Goal: Task Accomplishment & Management: Use online tool/utility

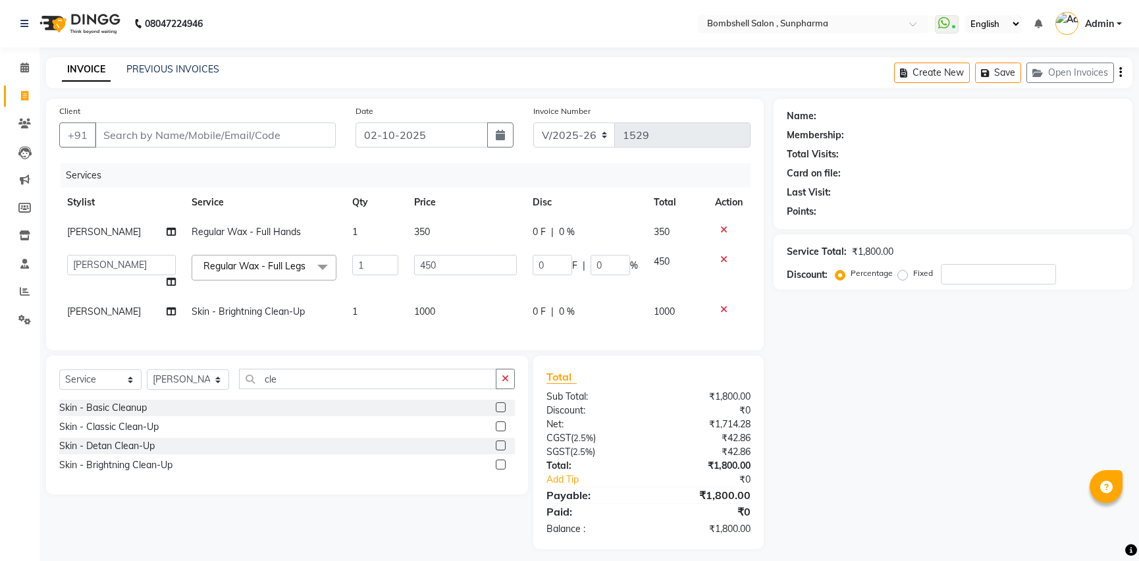
select select "4965"
select select "86696"
select select "service"
select select "86696"
click at [167, 279] on icon at bounding box center [171, 281] width 9 height 9
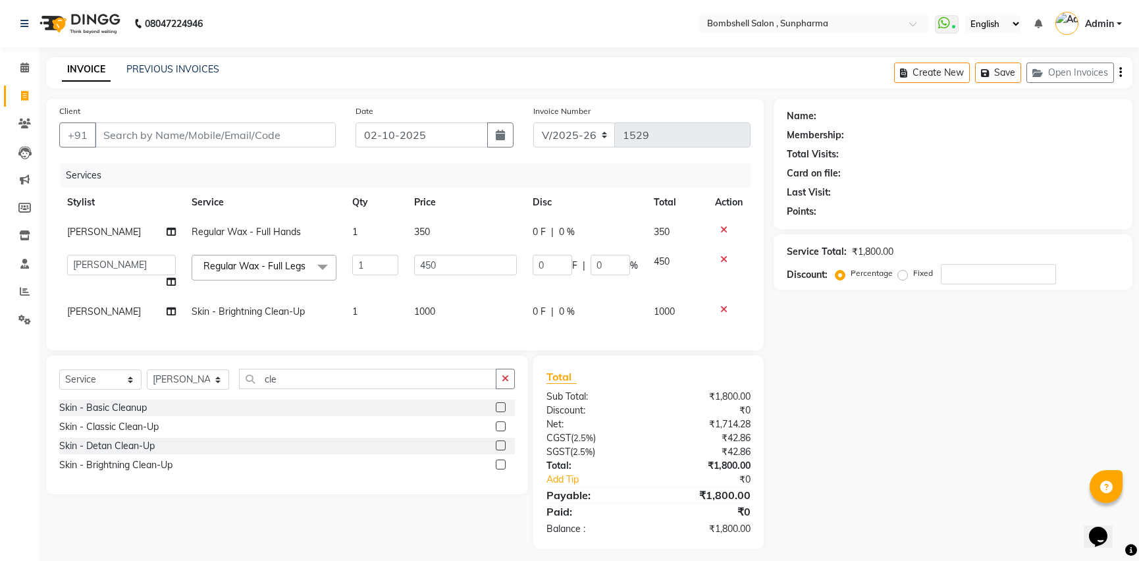
select select "86696"
select select "74825"
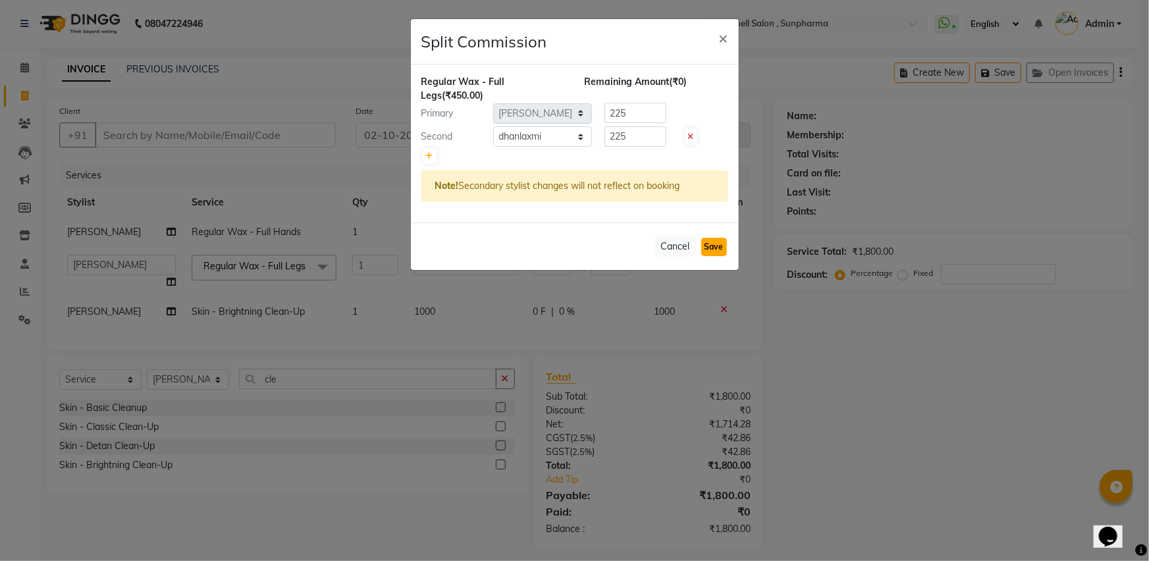
click at [718, 245] on button "Save" at bounding box center [714, 247] width 26 height 18
select select "Select"
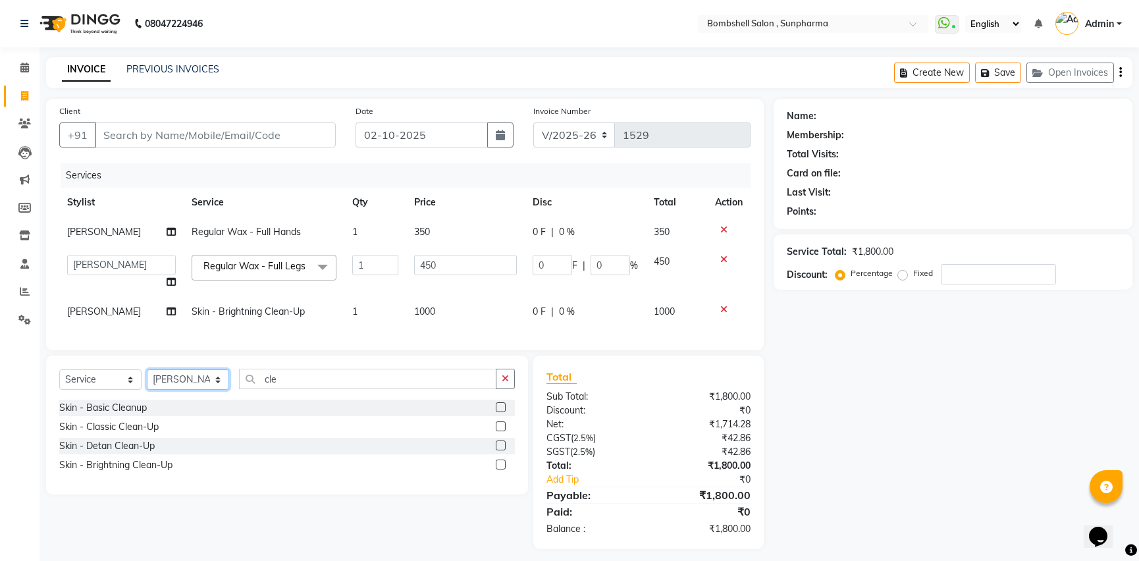
click at [215, 390] on select "Select Stylist [PERSON_NAME] Ananta [PERSON_NAME] [PERSON_NAME] dhanlaxmi poona…" at bounding box center [188, 379] width 82 height 20
select select "74825"
click at [147, 385] on select "Select Stylist [PERSON_NAME] Ananta [PERSON_NAME] [PERSON_NAME] dhanlaxmi poona…" at bounding box center [188, 379] width 82 height 20
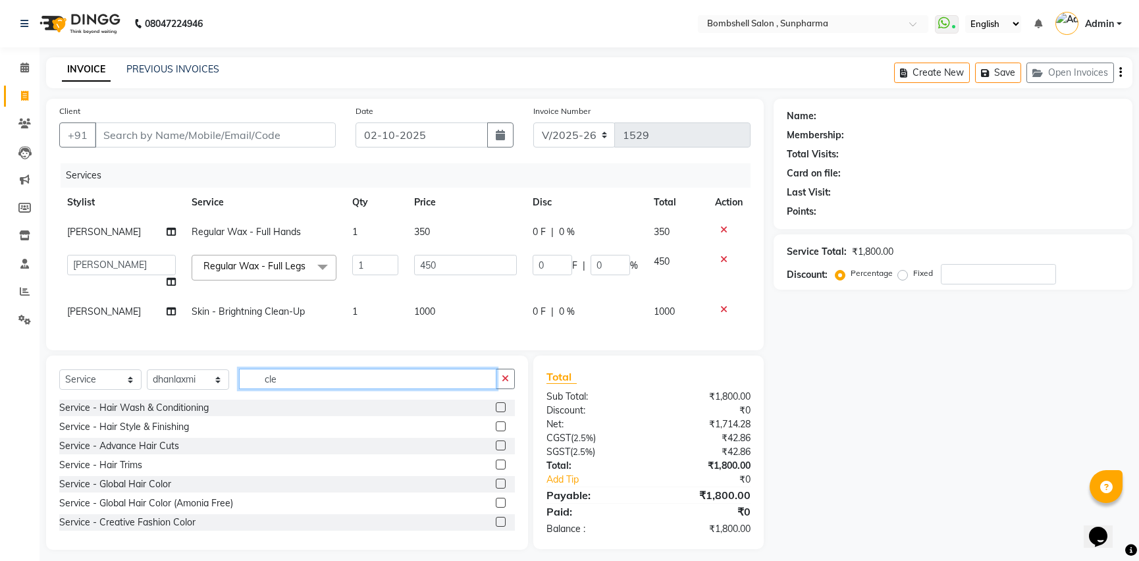
click at [286, 389] on input "cle" at bounding box center [367, 379] width 257 height 20
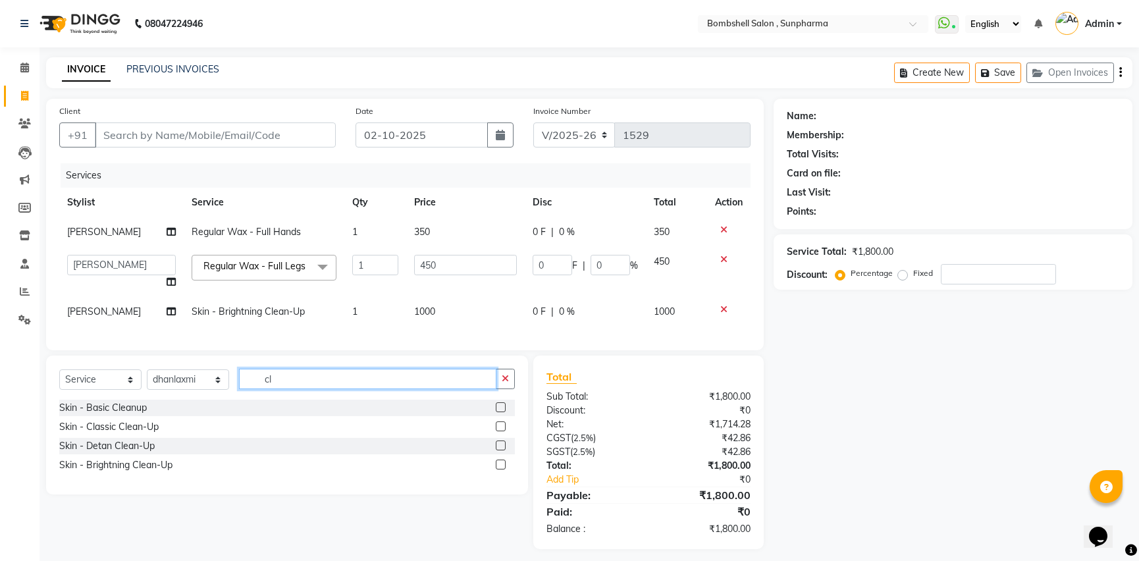
type input "c"
type input "ped"
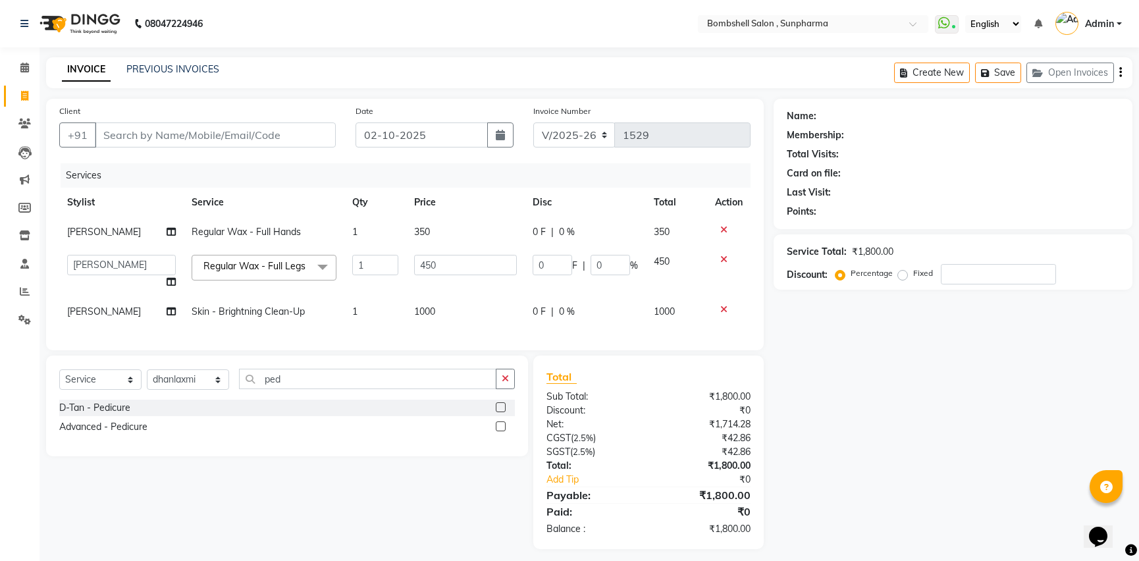
click at [500, 412] on label at bounding box center [501, 407] width 10 height 10
click at [500, 412] on input "checkbox" at bounding box center [500, 408] width 9 height 9
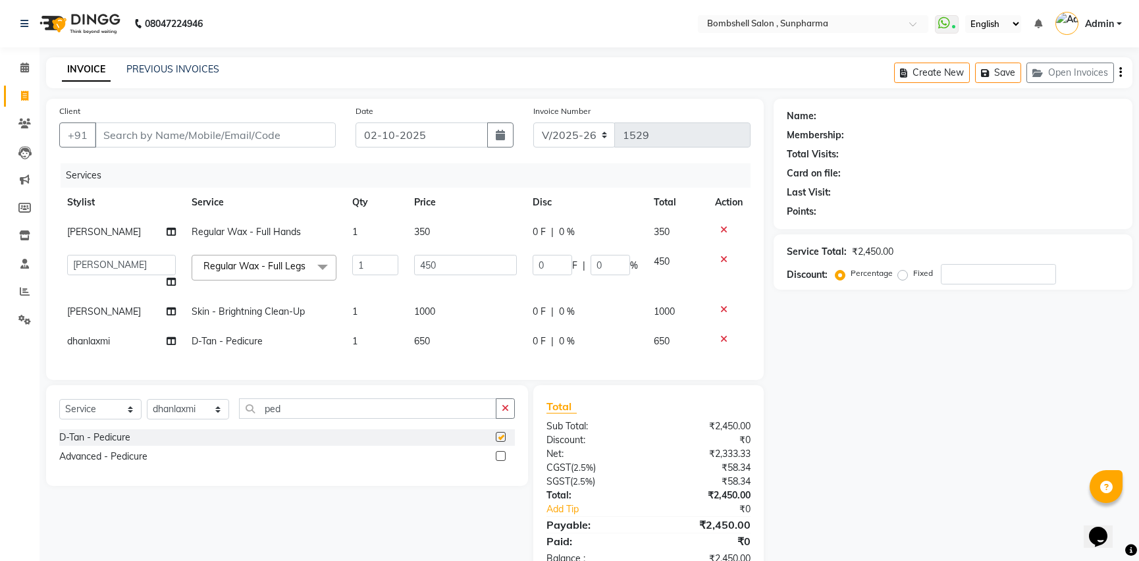
checkbox input "false"
click at [440, 342] on td "650" at bounding box center [465, 342] width 118 height 30
select select "74825"
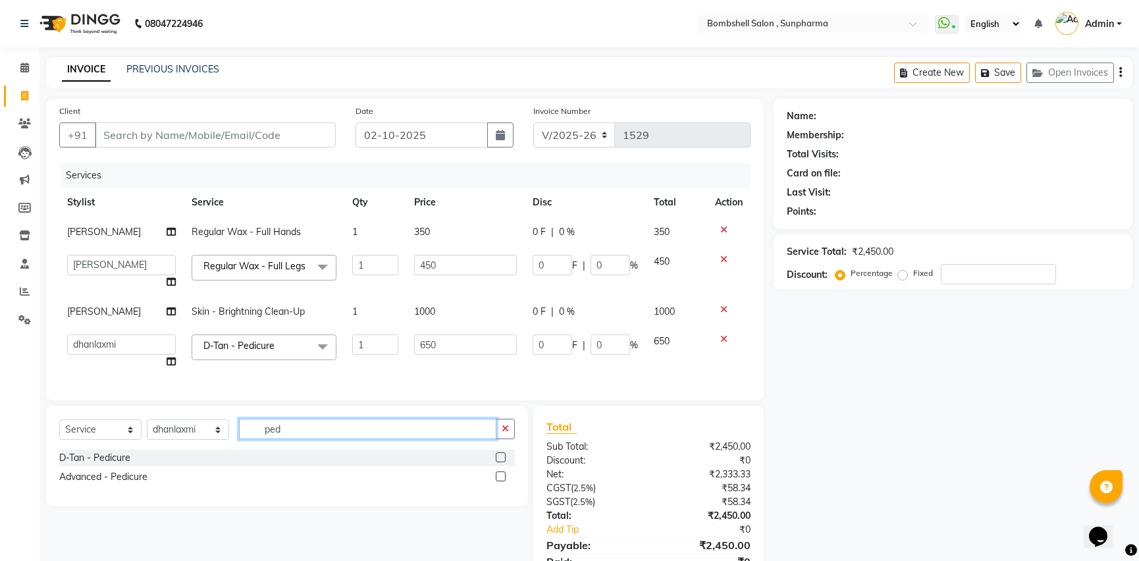
click at [283, 439] on input "ped" at bounding box center [367, 429] width 257 height 20
type input "p"
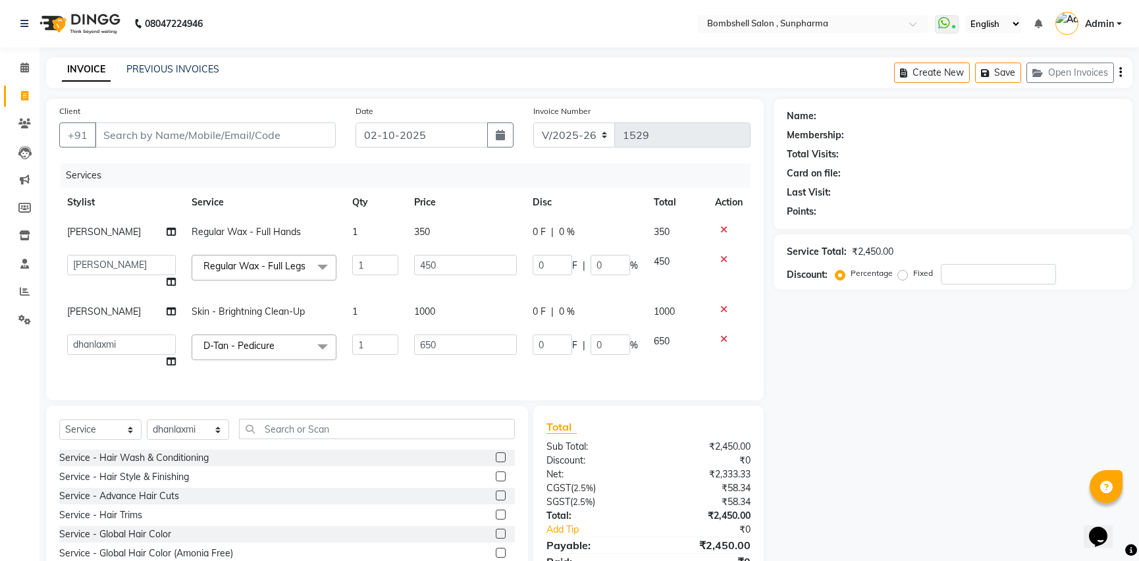
click at [496, 462] on label at bounding box center [501, 457] width 10 height 10
click at [496, 462] on input "checkbox" at bounding box center [500, 458] width 9 height 9
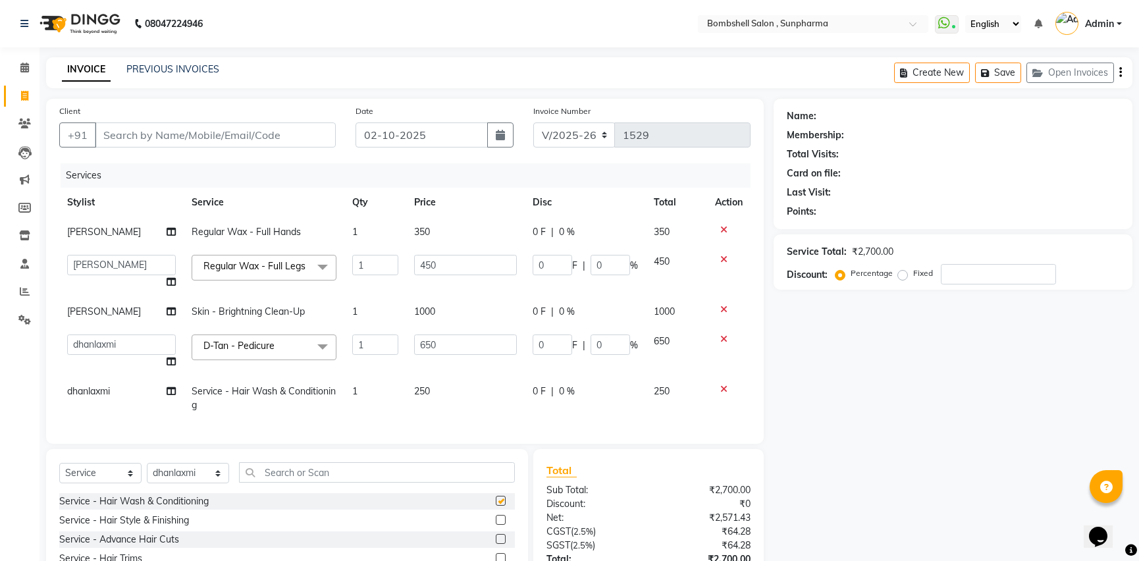
checkbox input "false"
click at [442, 393] on td "250" at bounding box center [465, 398] width 118 height 43
select select "74825"
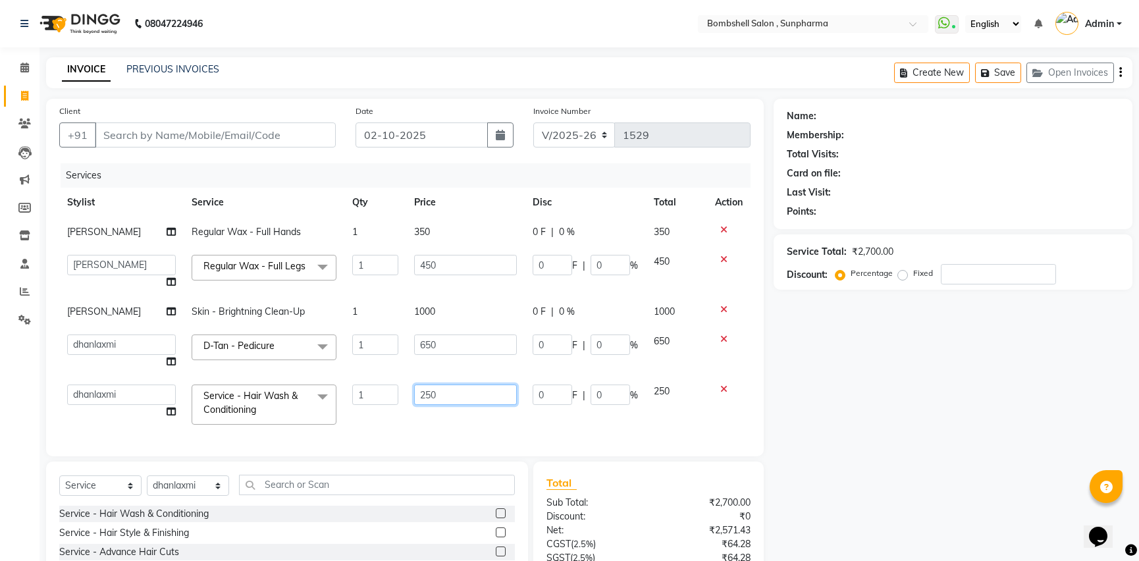
click at [442, 393] on input "250" at bounding box center [465, 394] width 103 height 20
type input "2"
type input "350"
click at [378, 499] on div "Select Service Product Membership Package Voucher Prepaid Gift Card Select Styl…" at bounding box center [287, 490] width 456 height 31
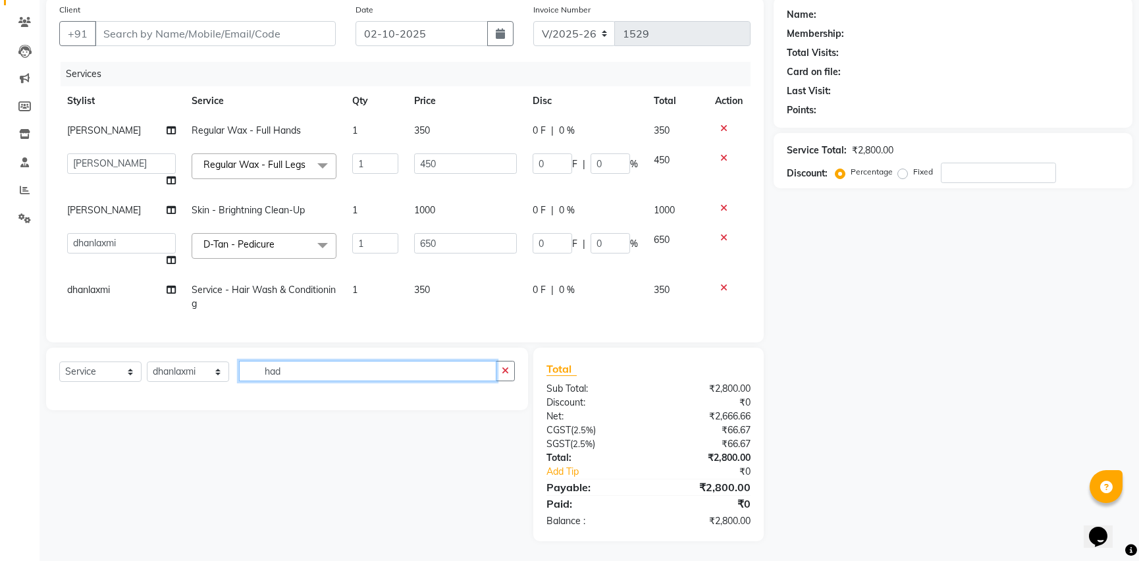
scroll to position [118, 0]
click at [302, 367] on input "had" at bounding box center [367, 371] width 257 height 20
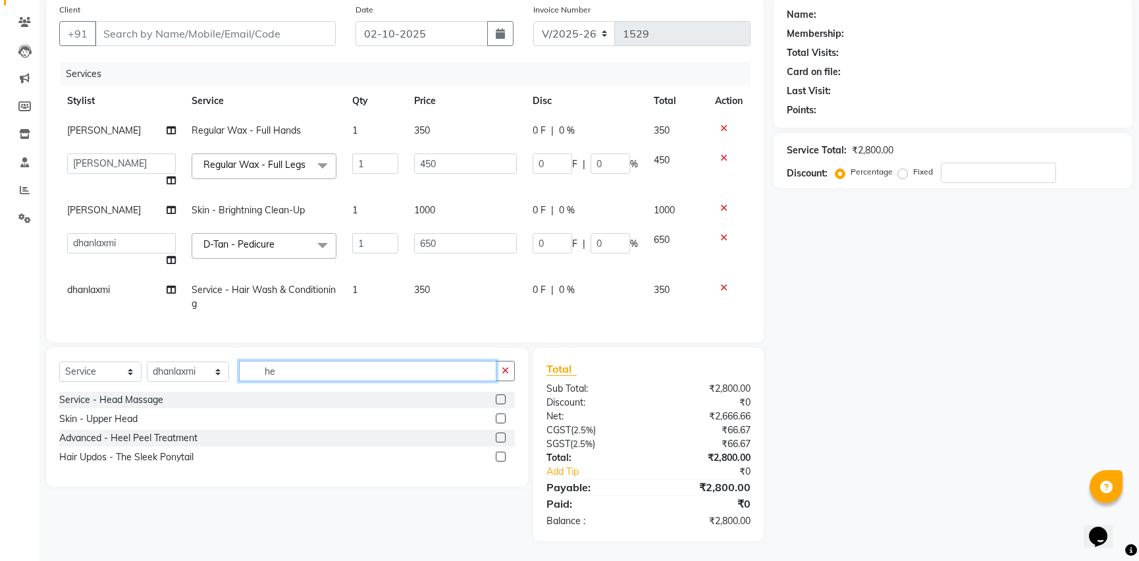
type input "he"
click at [500, 399] on label at bounding box center [501, 399] width 10 height 10
click at [500, 399] on input "checkbox" at bounding box center [500, 400] width 9 height 9
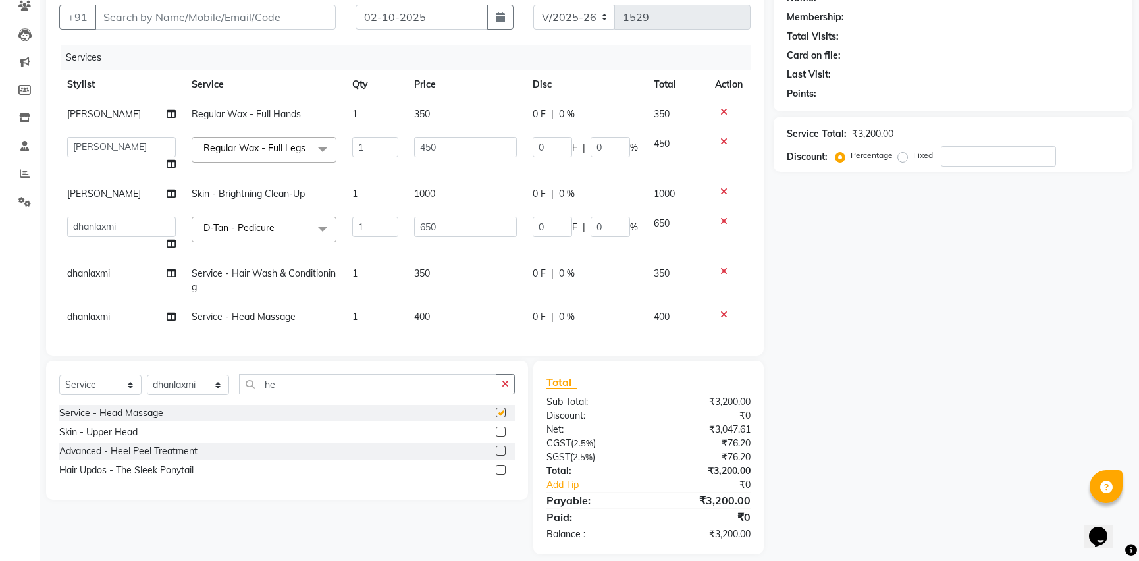
checkbox input "false"
click at [438, 319] on td "400" at bounding box center [465, 317] width 118 height 30
select select "74825"
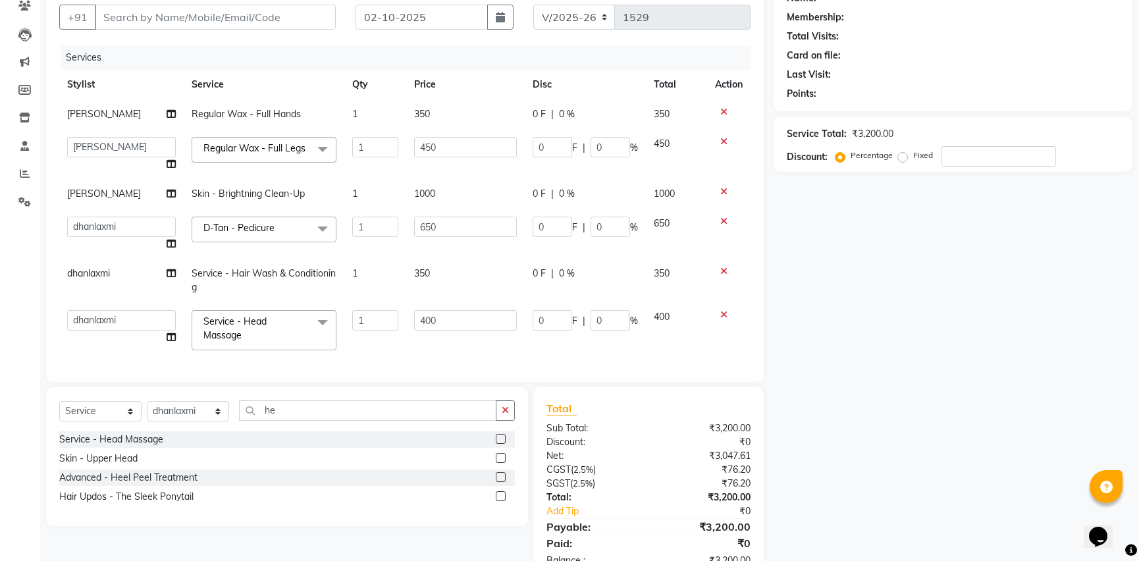
click at [118, 272] on td "dhanlaxmi" at bounding box center [121, 280] width 124 height 43
select select "74825"
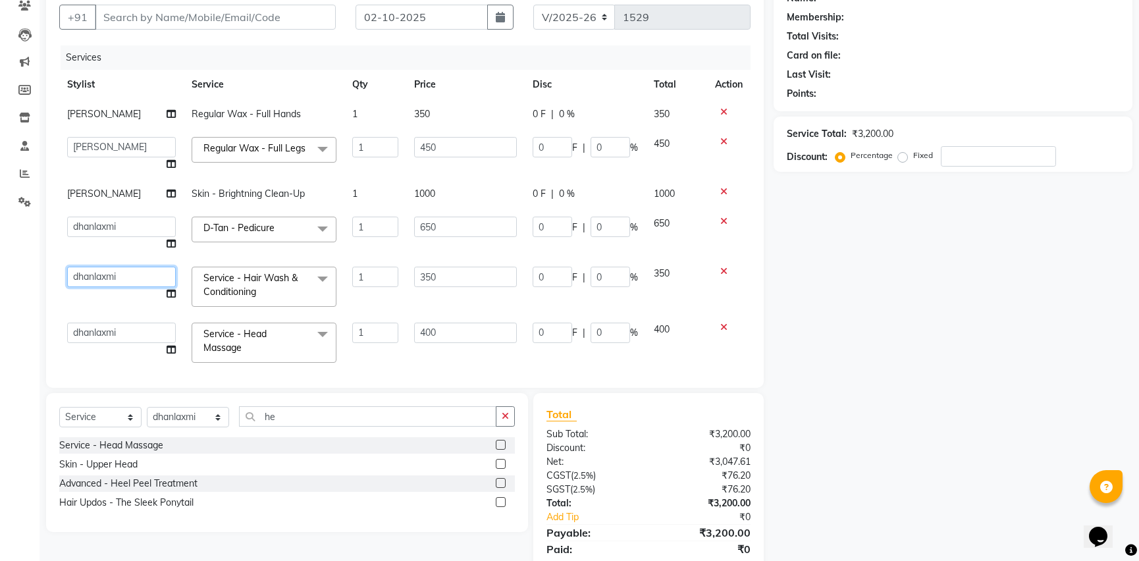
click at [115, 279] on select "[PERSON_NAME] Ananta [PERSON_NAME] [PERSON_NAME] dhanlaxmi poonam [PERSON_NAME]" at bounding box center [121, 277] width 109 height 20
select select "59017"
click at [124, 335] on select "[PERSON_NAME] Ananta [PERSON_NAME] [PERSON_NAME] dhanlaxmi poonam [PERSON_NAME]" at bounding box center [121, 333] width 109 height 20
select select "59017"
click at [464, 343] on input "400" at bounding box center [465, 333] width 103 height 20
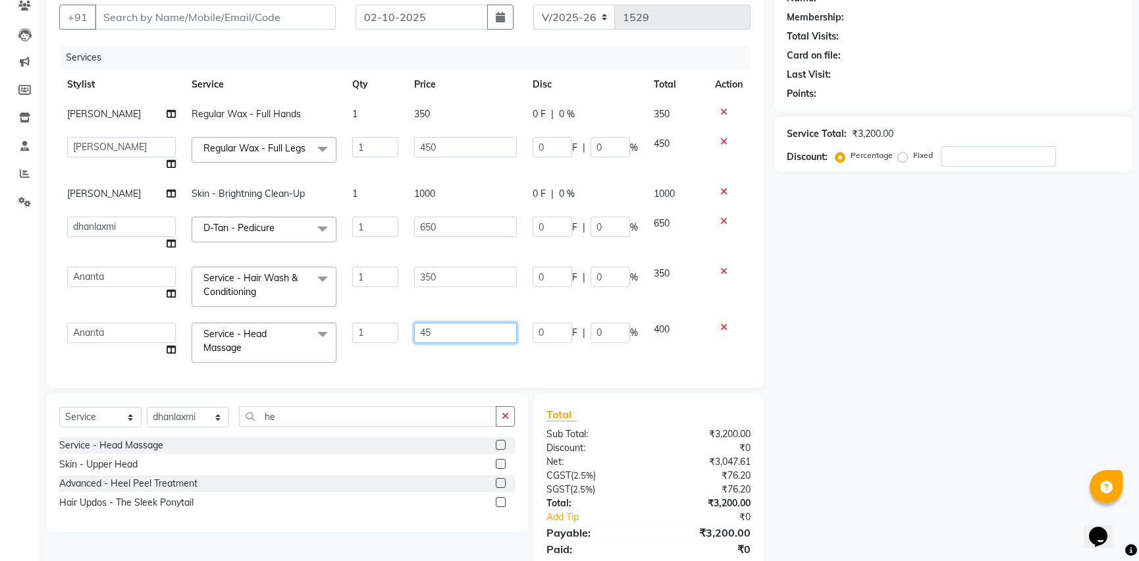
type input "450"
click at [475, 342] on input "450" at bounding box center [465, 333] width 103 height 20
click at [477, 355] on div "Services Stylist Service Qty Price Disc Total Action [PERSON_NAME] Regular Wax …" at bounding box center [404, 209] width 691 height 329
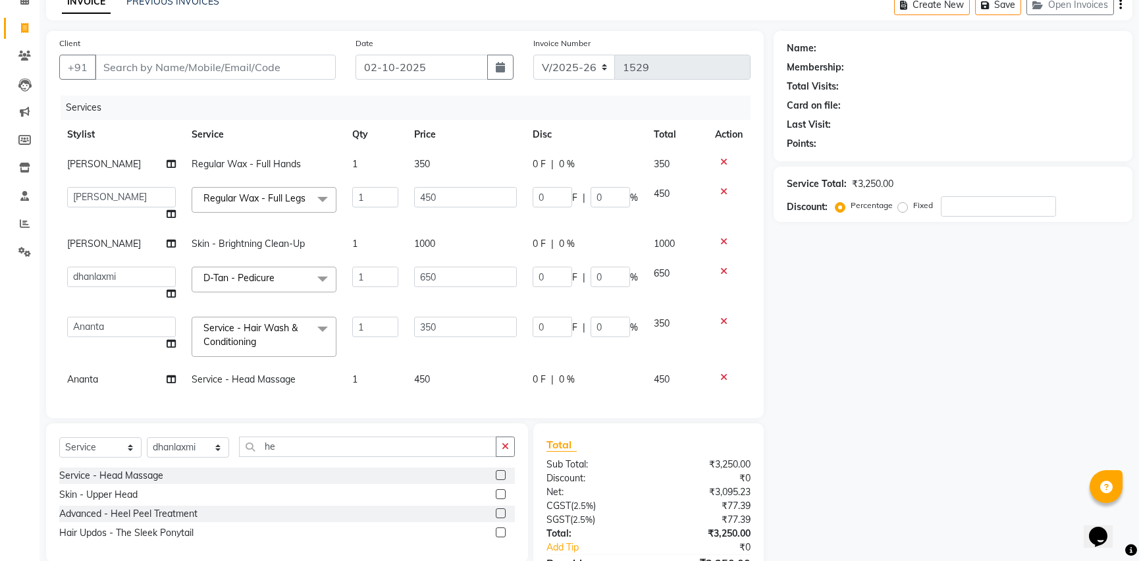
scroll to position [0, 0]
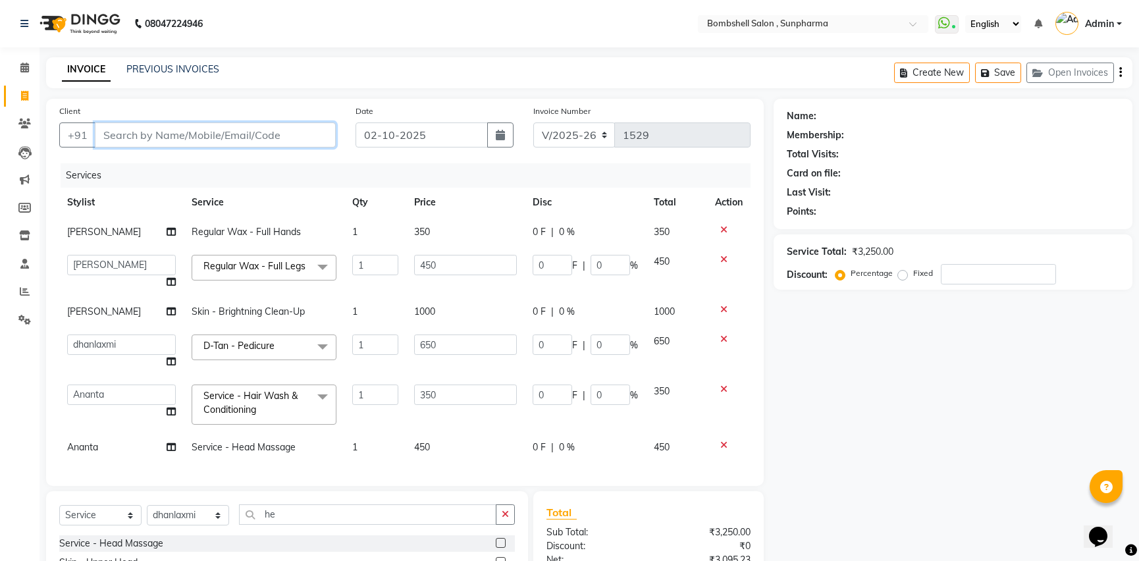
click at [113, 137] on input "Client" at bounding box center [215, 134] width 241 height 25
type input "8"
type input "0"
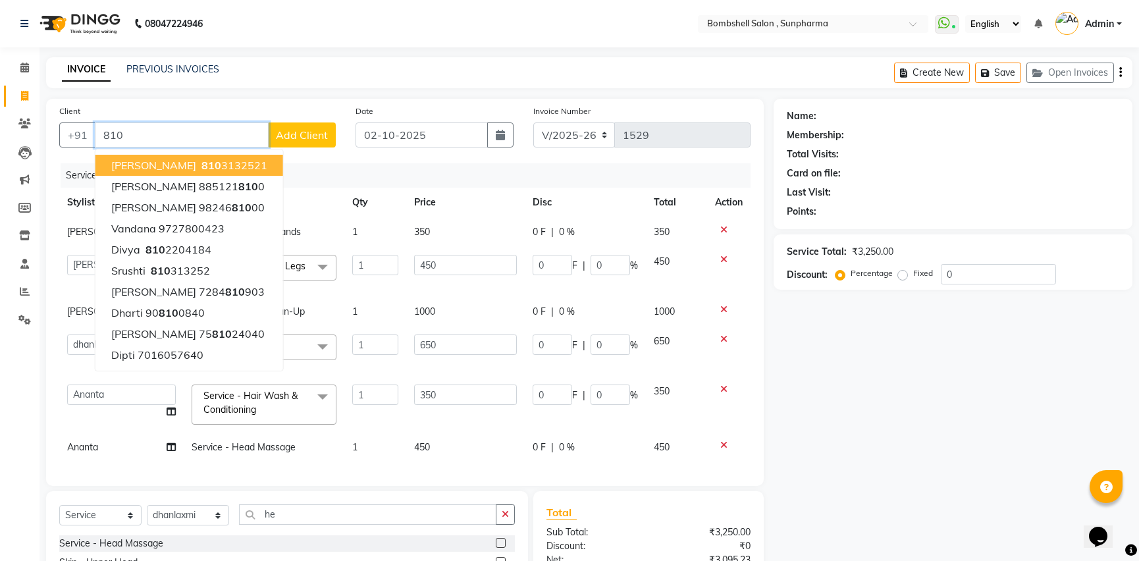
click at [226, 165] on button "[PERSON_NAME] [PHONE_NUMBER]" at bounding box center [189, 165] width 188 height 21
type input "8103132521"
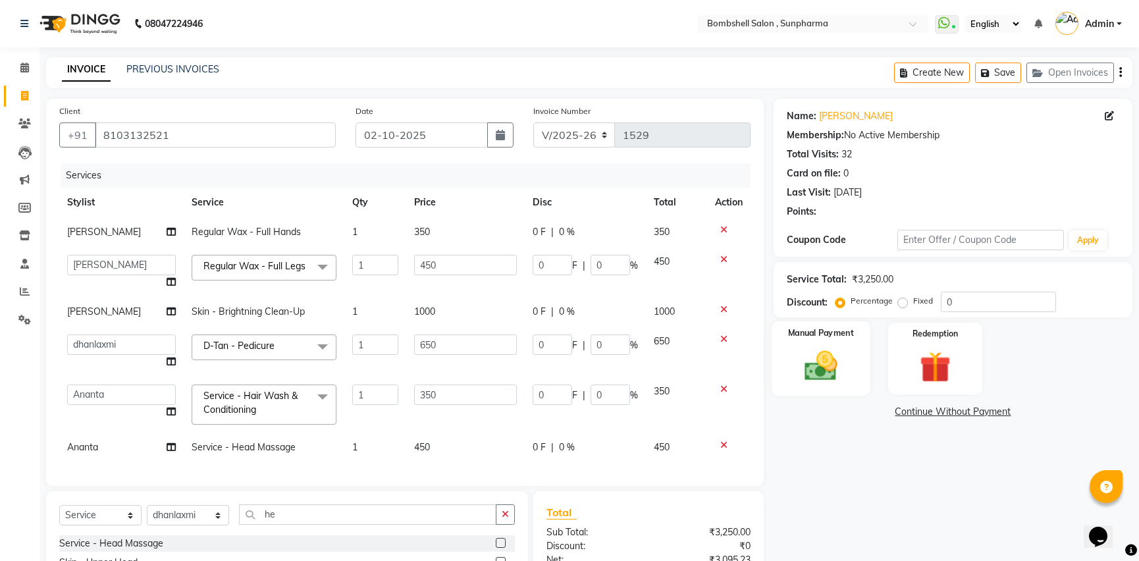
click at [816, 372] on img at bounding box center [820, 366] width 53 height 38
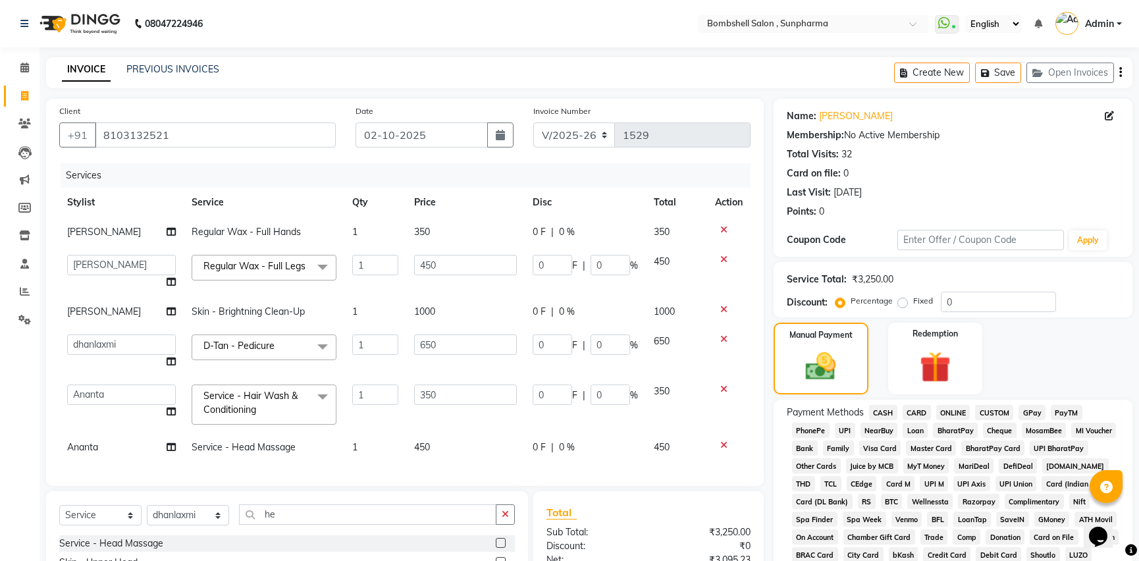
click at [1037, 408] on span "GPay" at bounding box center [1031, 412] width 27 height 15
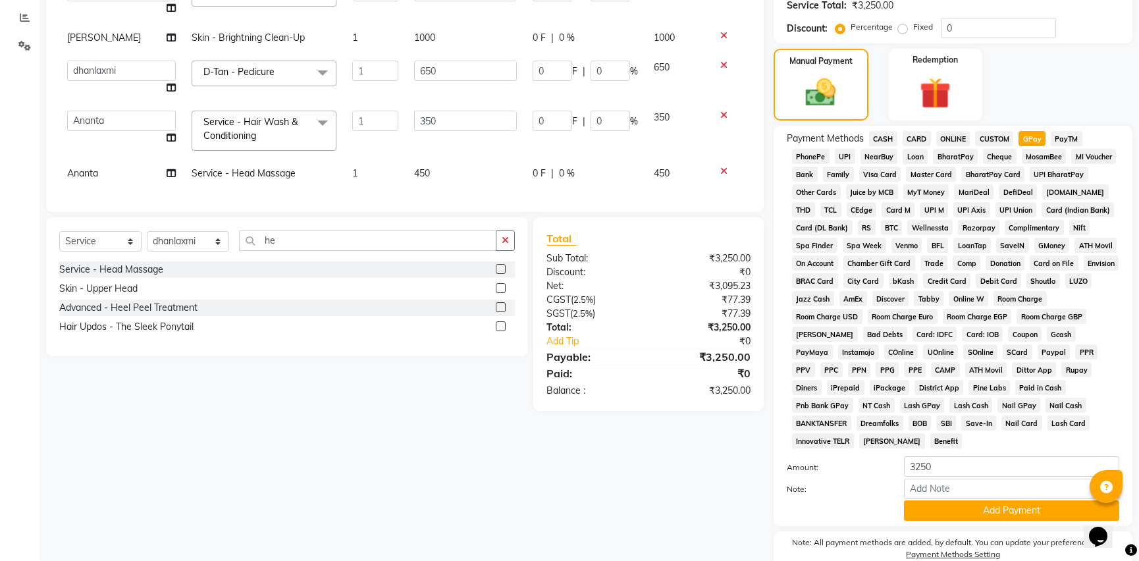
scroll to position [318, 0]
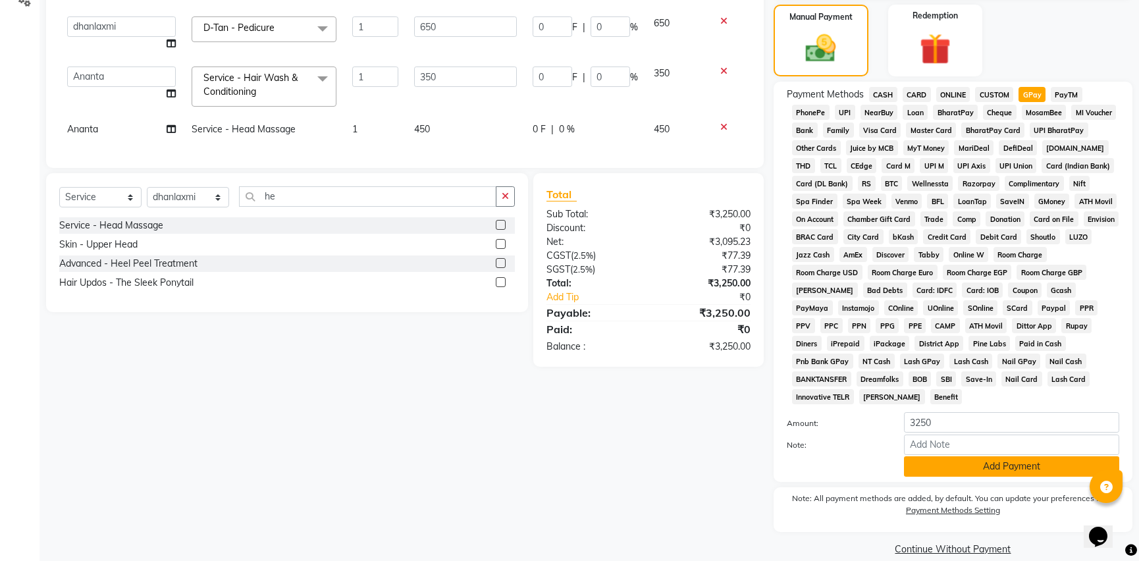
click at [987, 456] on button "Add Payment" at bounding box center [1011, 466] width 215 height 20
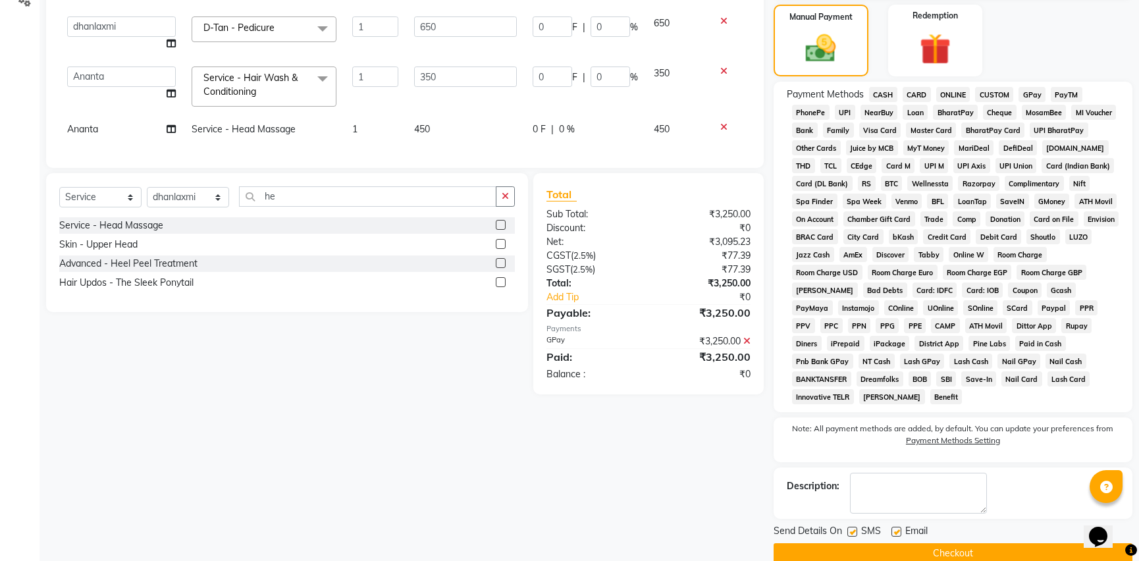
click at [996, 543] on button "Checkout" at bounding box center [953, 553] width 359 height 20
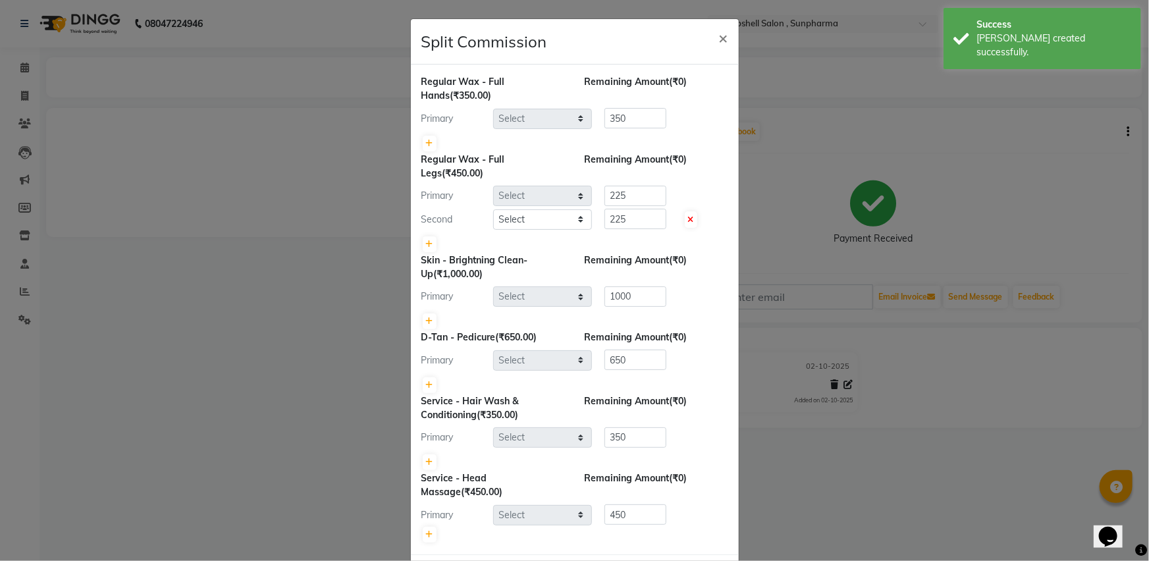
select select "86696"
select select "74825"
select select "86696"
select select "74825"
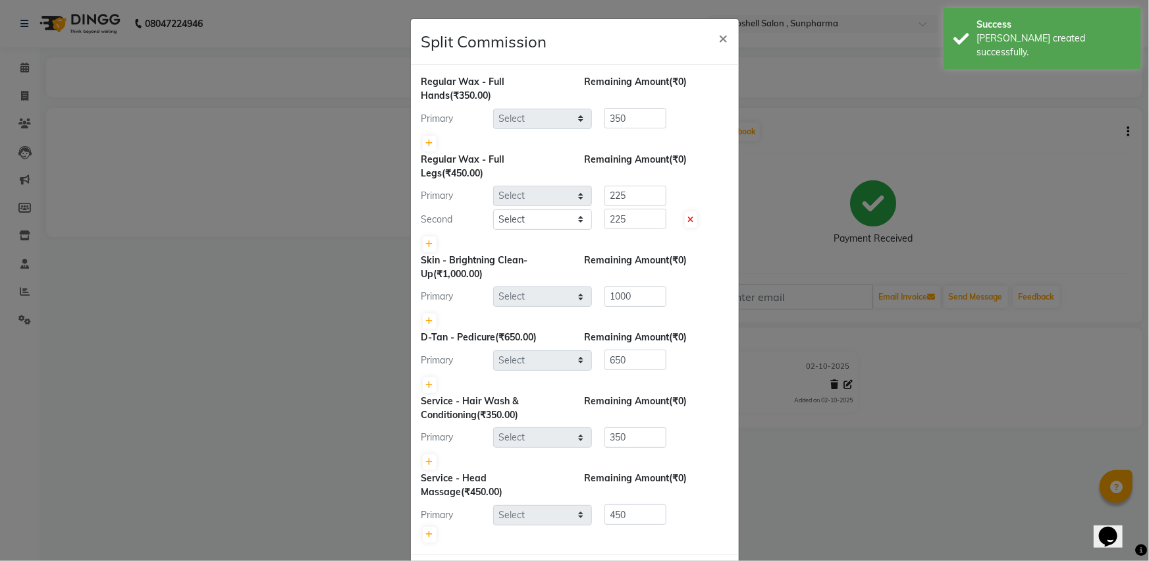
select select "59017"
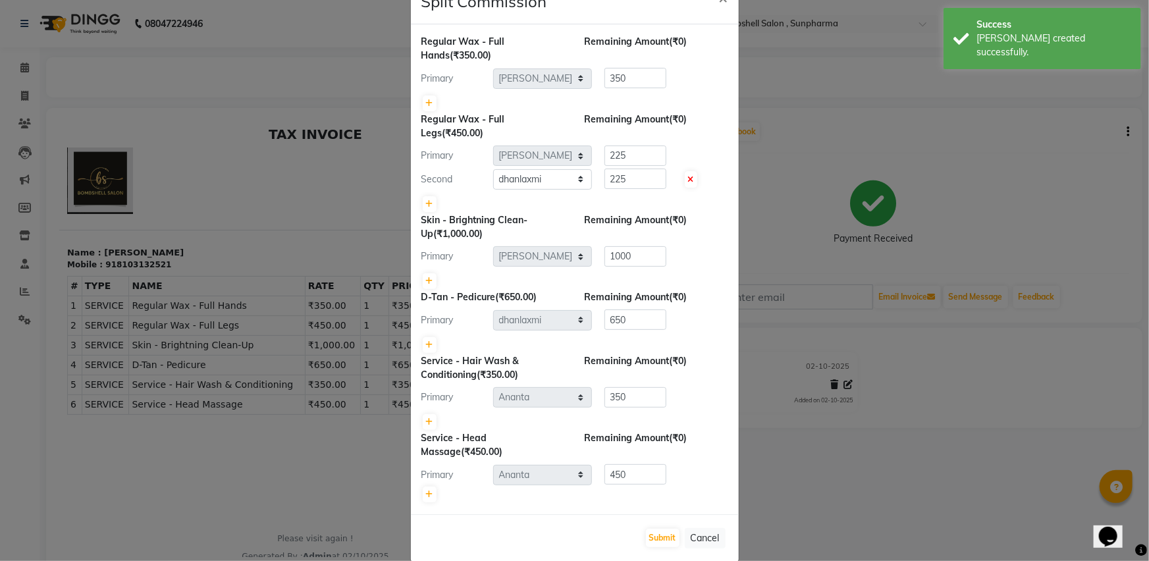
scroll to position [57, 0]
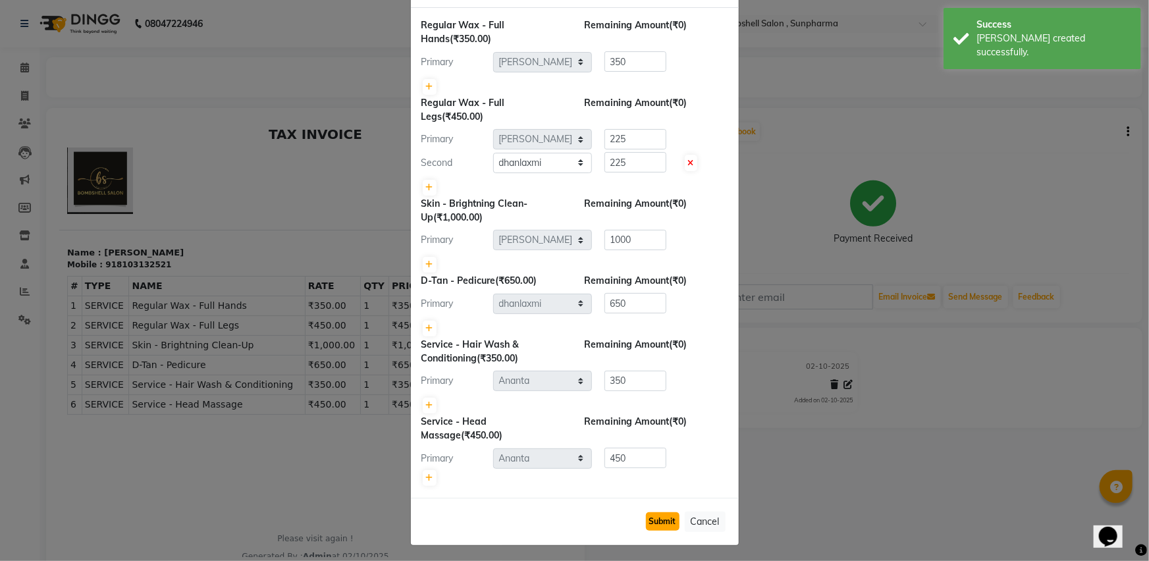
click at [656, 512] on button "Submit" at bounding box center [663, 521] width 34 height 18
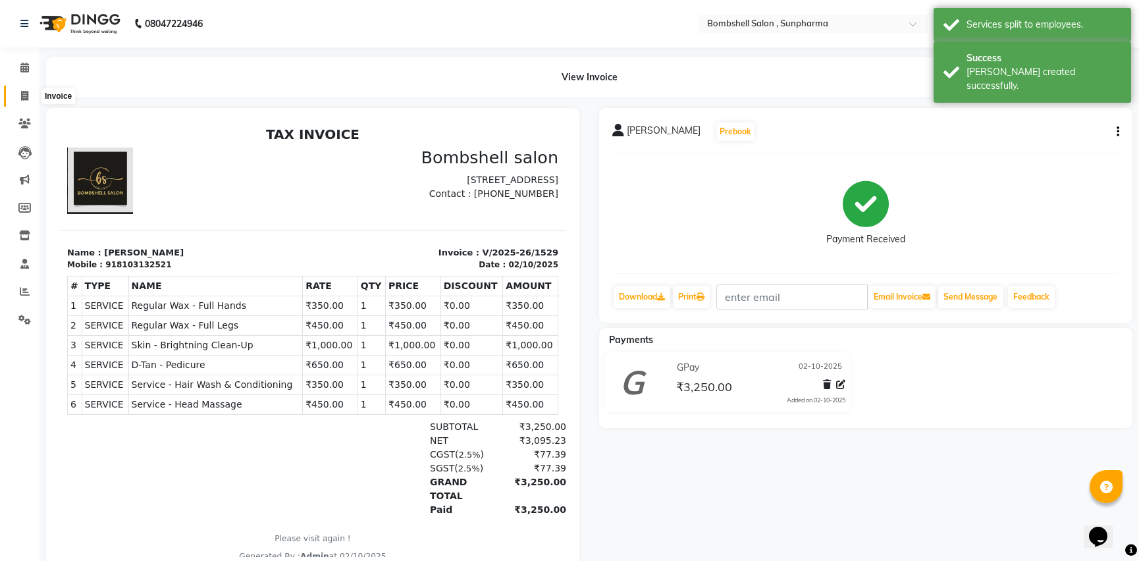
click at [23, 95] on icon at bounding box center [24, 96] width 7 height 10
select select "service"
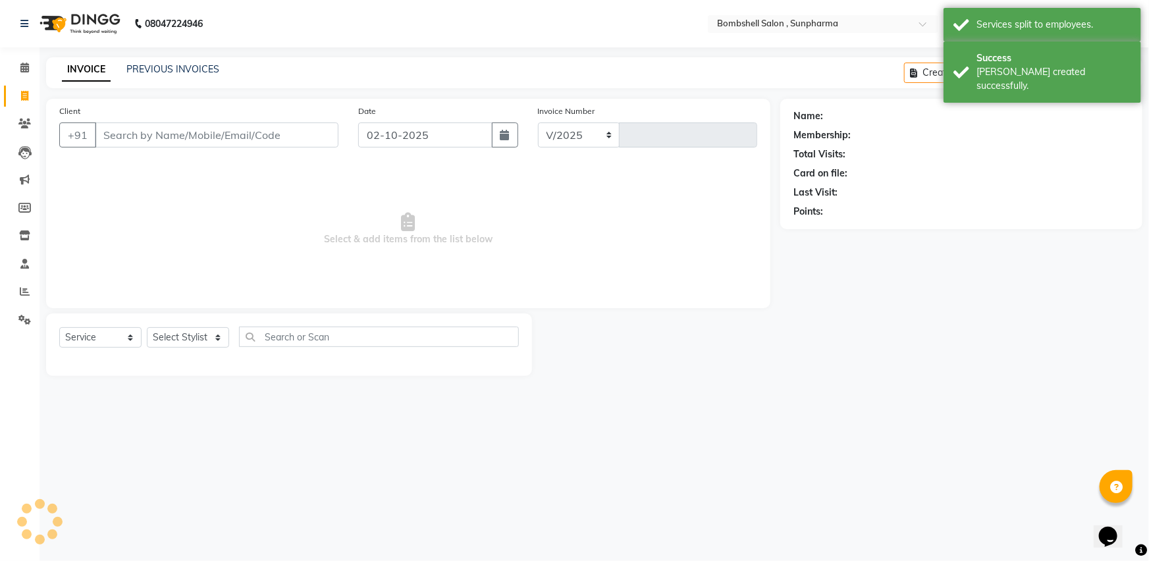
select select "4965"
type input "1530"
